Goal: Information Seeking & Learning: Learn about a topic

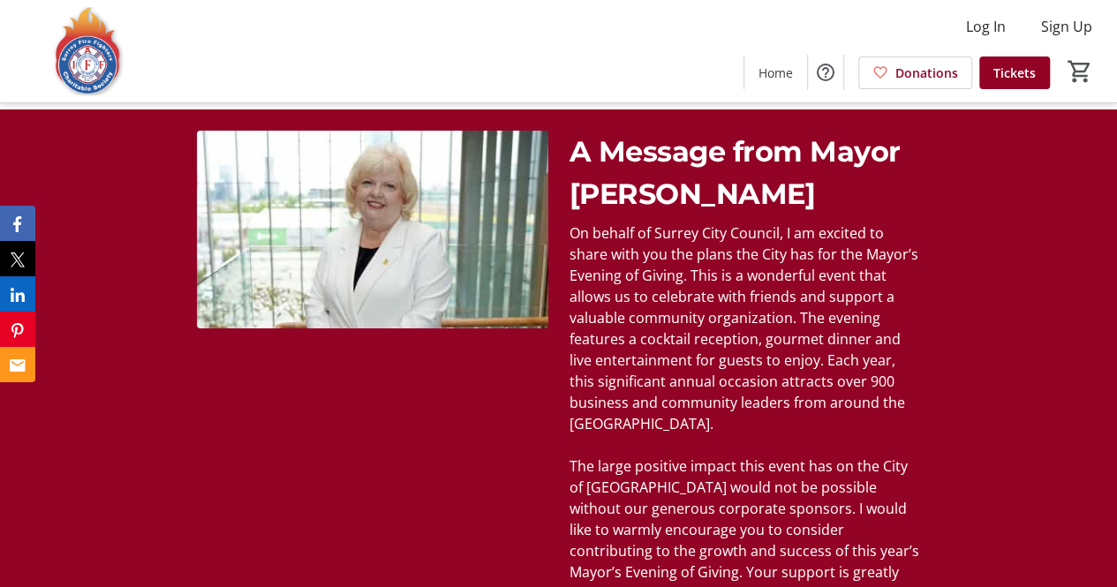
scroll to position [3133, 0]
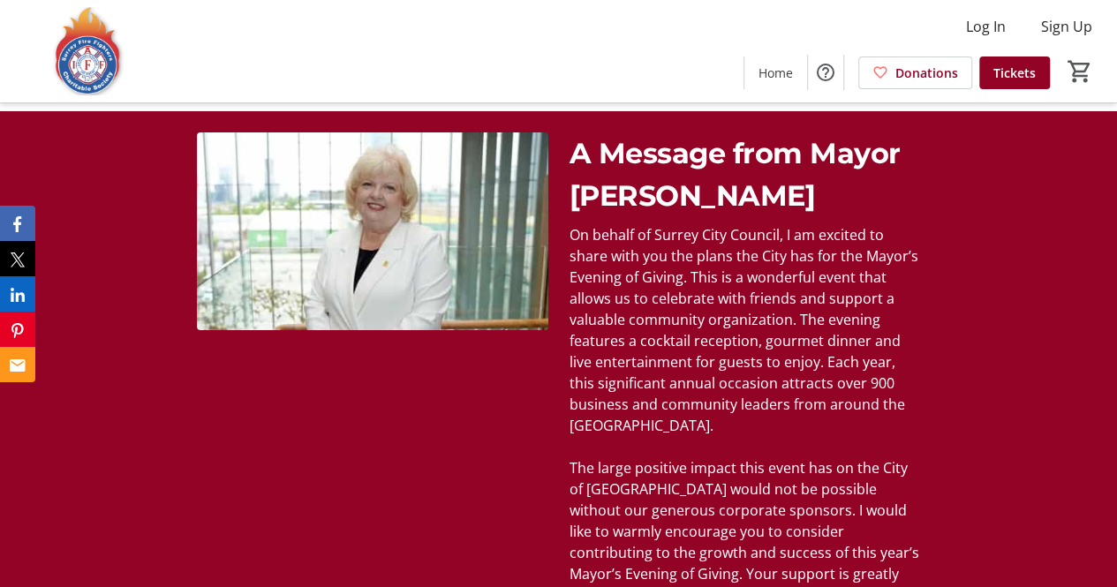
click at [728, 147] on span "A Message from Mayor [PERSON_NAME]" at bounding box center [735, 174] width 331 height 77
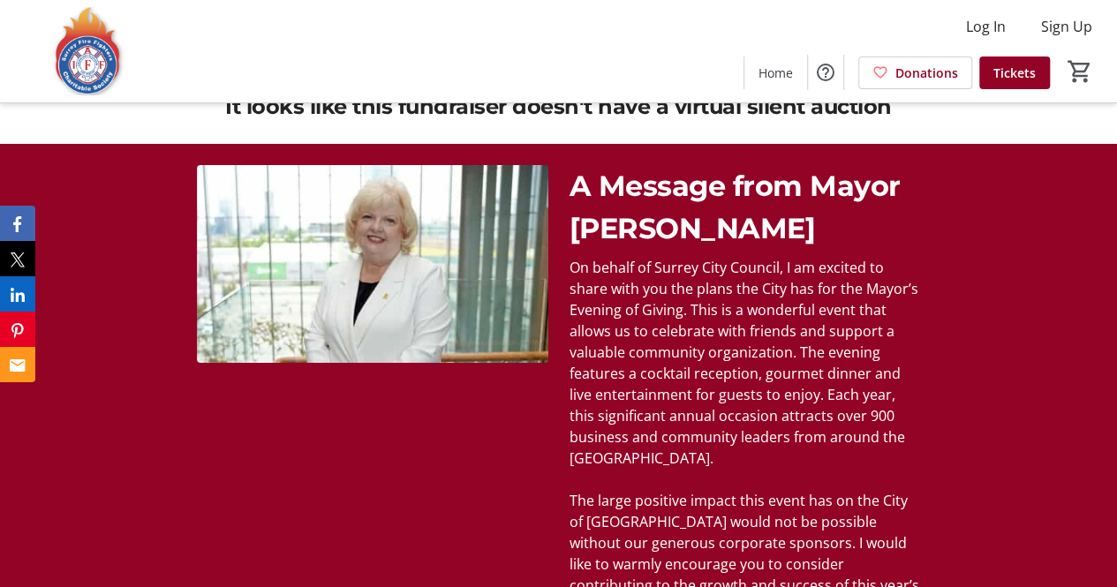
scroll to position [3102, 0]
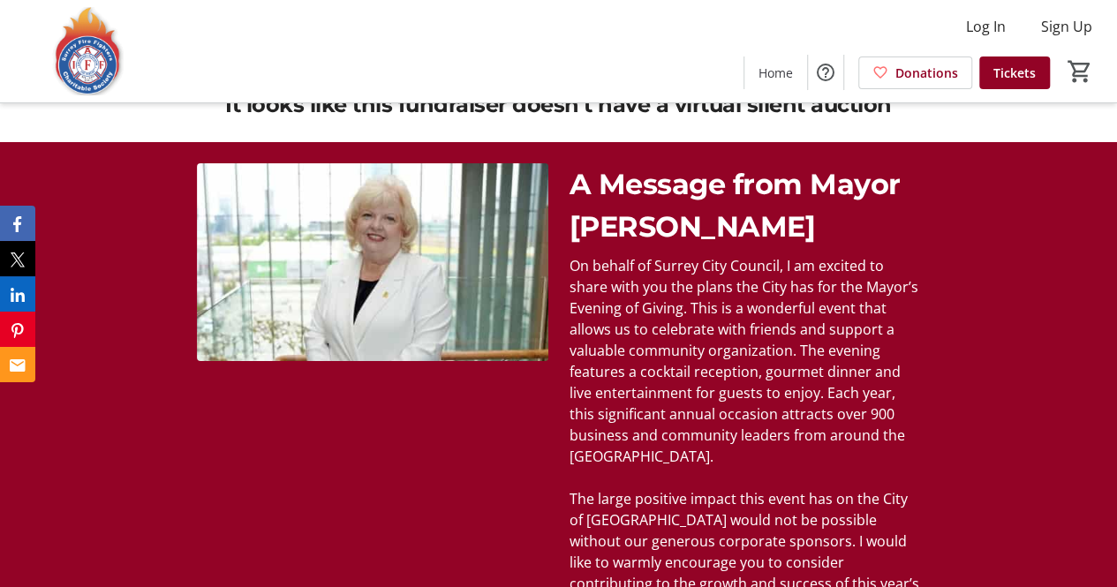
click at [1053, 371] on div "A Message from Mayor [PERSON_NAME] On behalf of Surrey City Council, I am excit…" at bounding box center [558, 400] width 1117 height 516
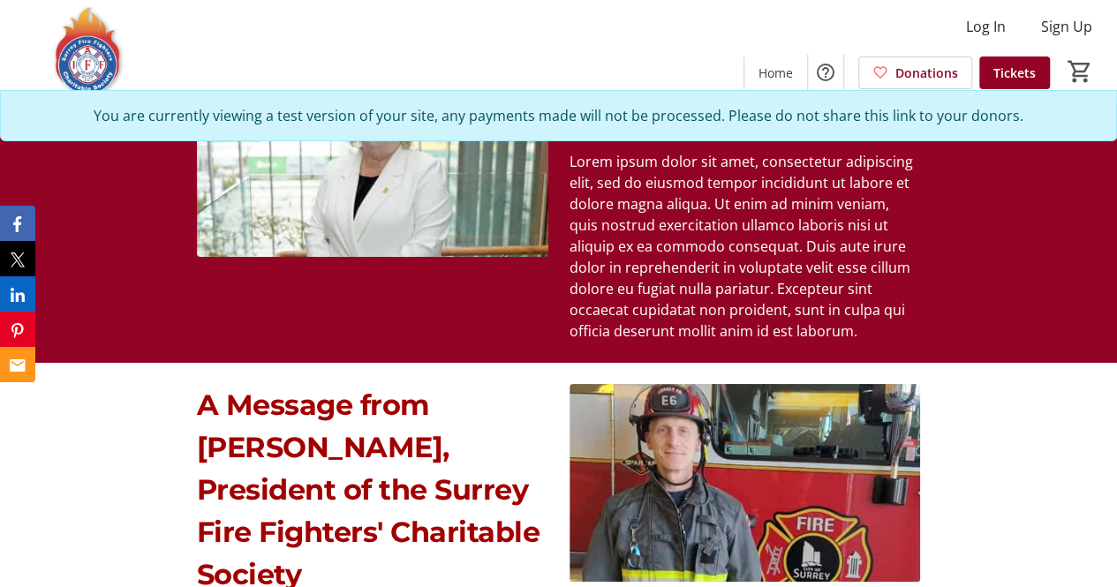
scroll to position [2989, 0]
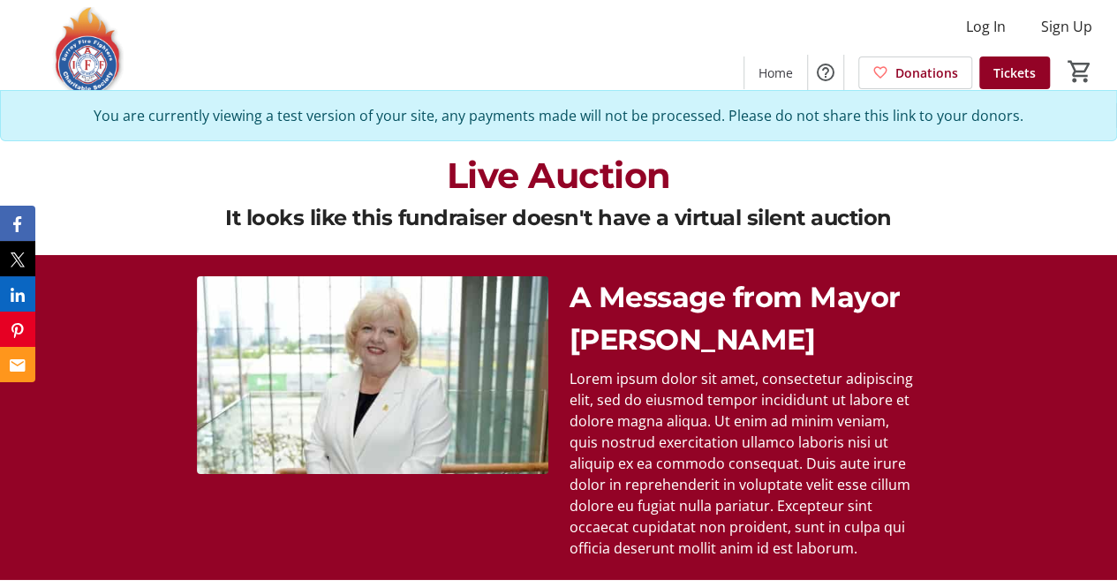
click at [917, 547] on div "A Message from Mayor [PERSON_NAME] Lorem ipsum dolor sit amet, consectetur adip…" at bounding box center [558, 417] width 1117 height 325
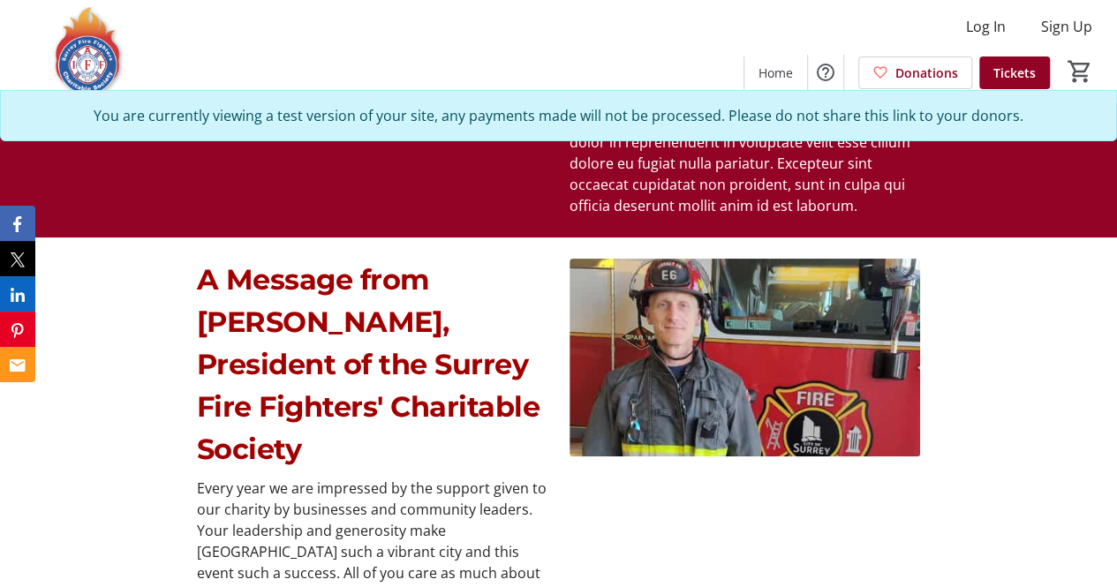
scroll to position [3333, 0]
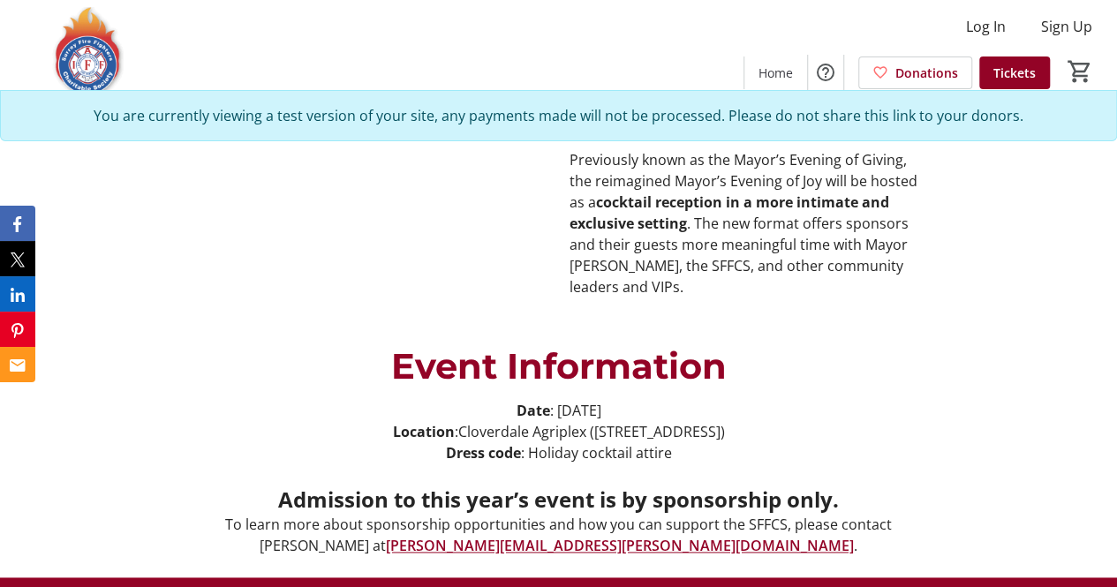
scroll to position [827, 0]
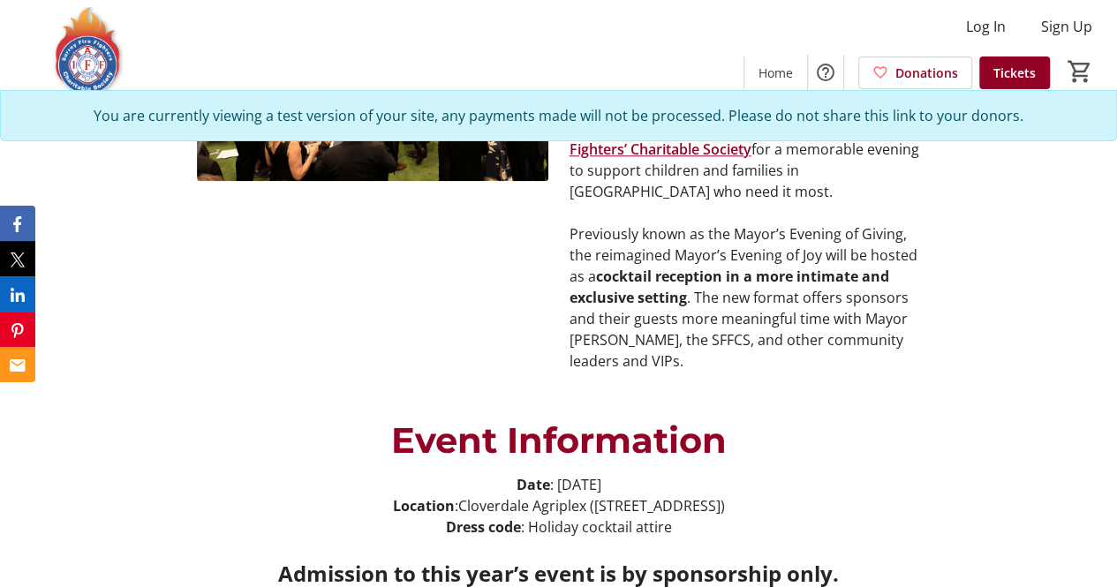
click at [579, 262] on p "Previously known as the Mayor’s Evening of Giving, the reimagined Mayor’s Eveni…" at bounding box center [745, 297] width 351 height 148
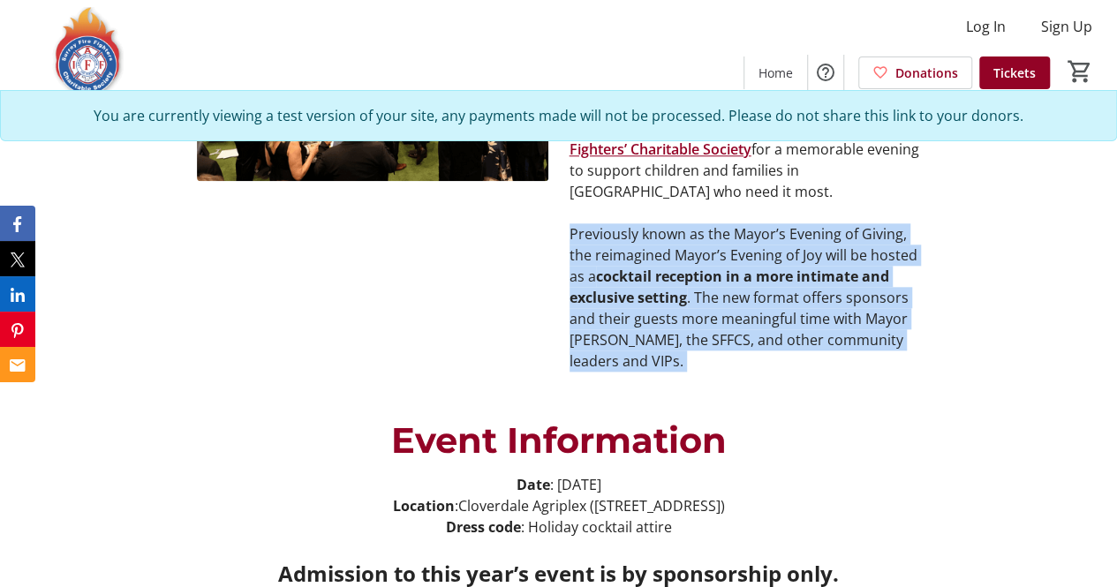
click at [579, 262] on p "Previously known as the Mayor’s Evening of Giving, the reimagined Mayor’s Eveni…" at bounding box center [745, 297] width 351 height 148
copy div "Previously known as the Mayor’s Evening of Giving, the reimagined Mayor’s Eveni…"
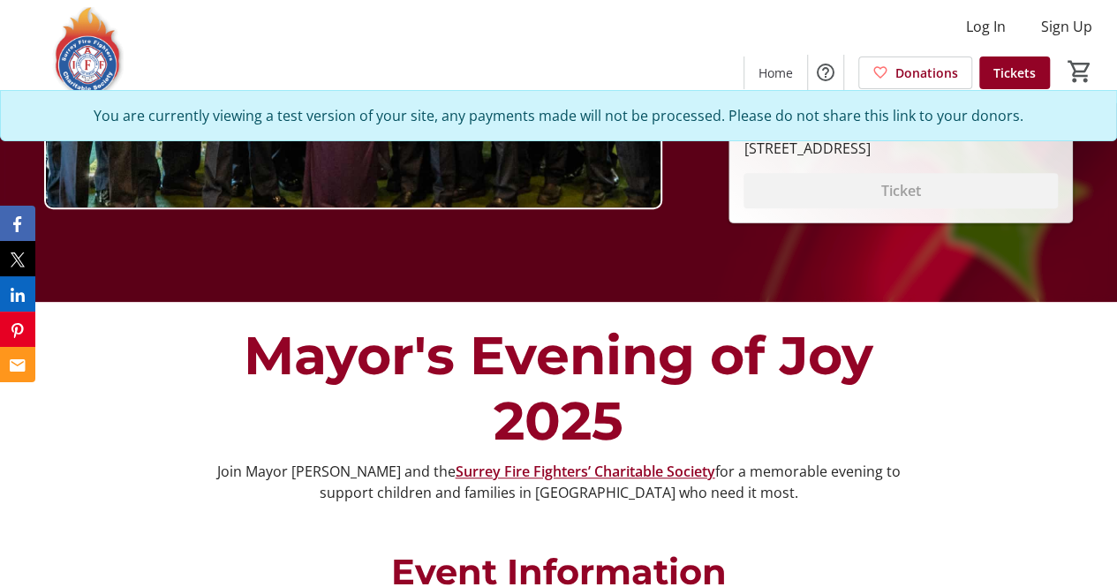
scroll to position [167, 0]
